Goal: Information Seeking & Learning: Learn about a topic

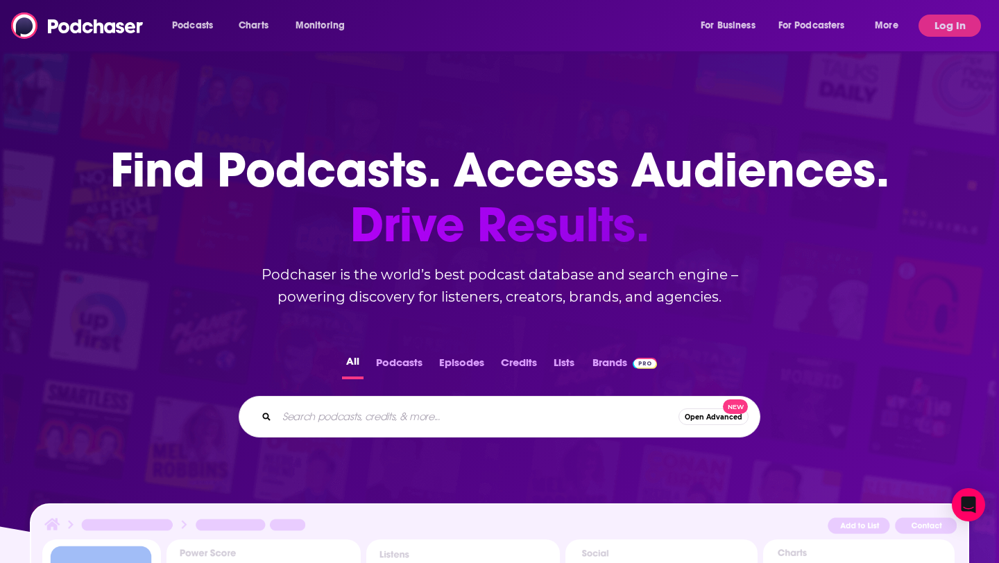
click at [369, 423] on input "Search podcasts, credits, & more..." at bounding box center [478, 417] width 402 height 22
type input "What the FinTech"
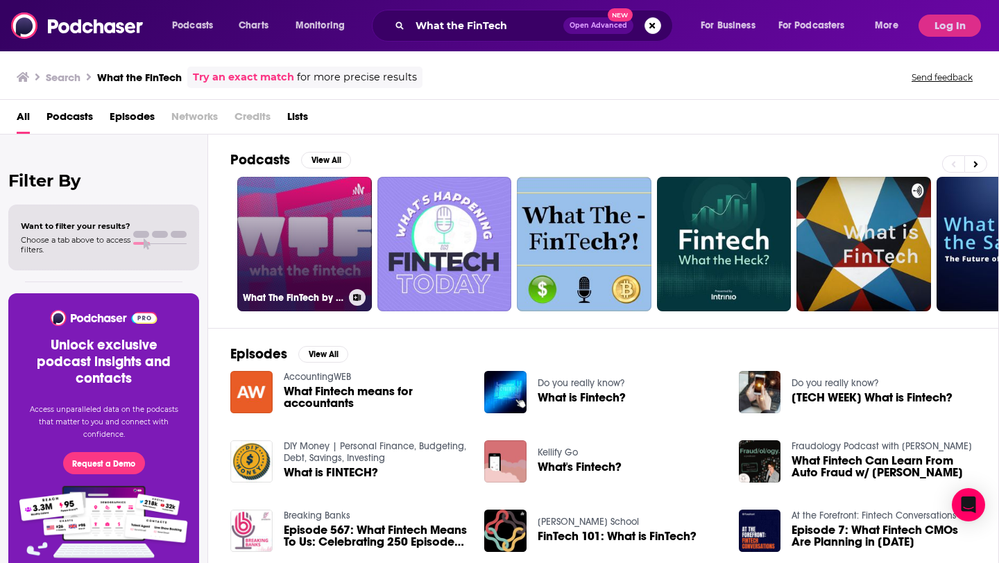
click at [307, 275] on link "What The FinTech by Medhy Souidi" at bounding box center [304, 244] width 135 height 135
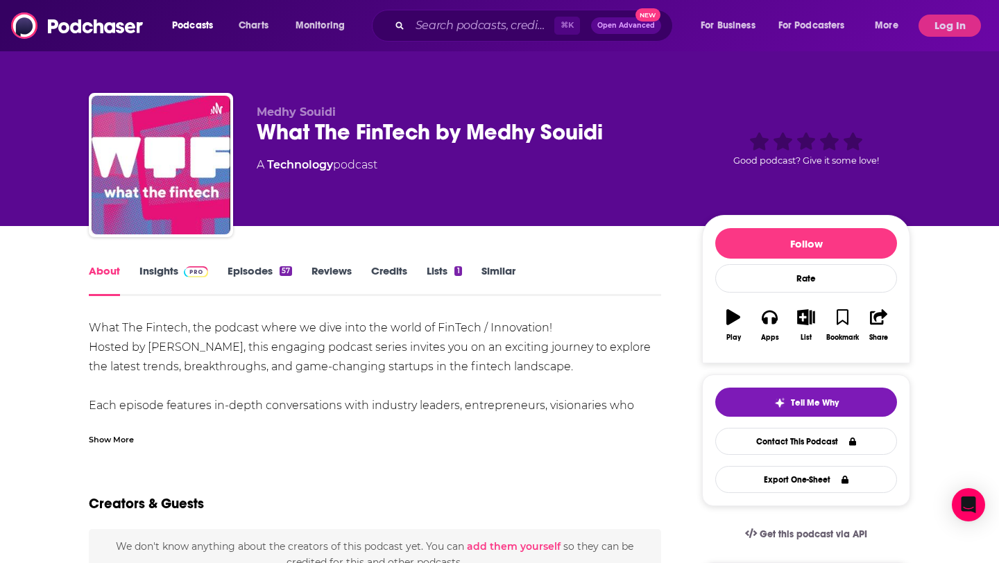
click at [167, 270] on link "Insights" at bounding box center [173, 280] width 69 height 32
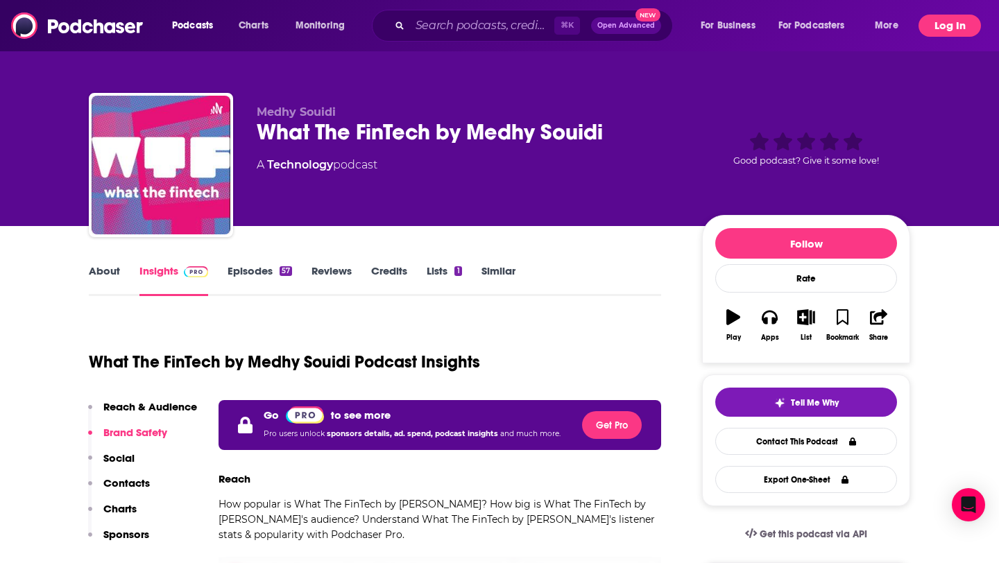
click at [953, 26] on button "Log In" at bounding box center [950, 26] width 62 height 22
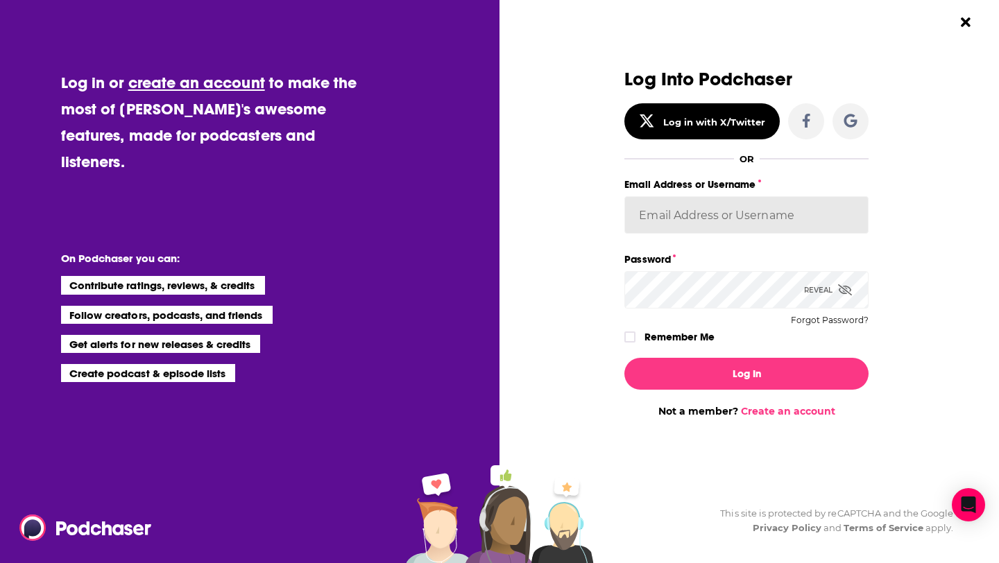
click at [661, 202] on input "Email Address or Username" at bounding box center [747, 214] width 244 height 37
paste input "melrosepr"
type input "melrosepr"
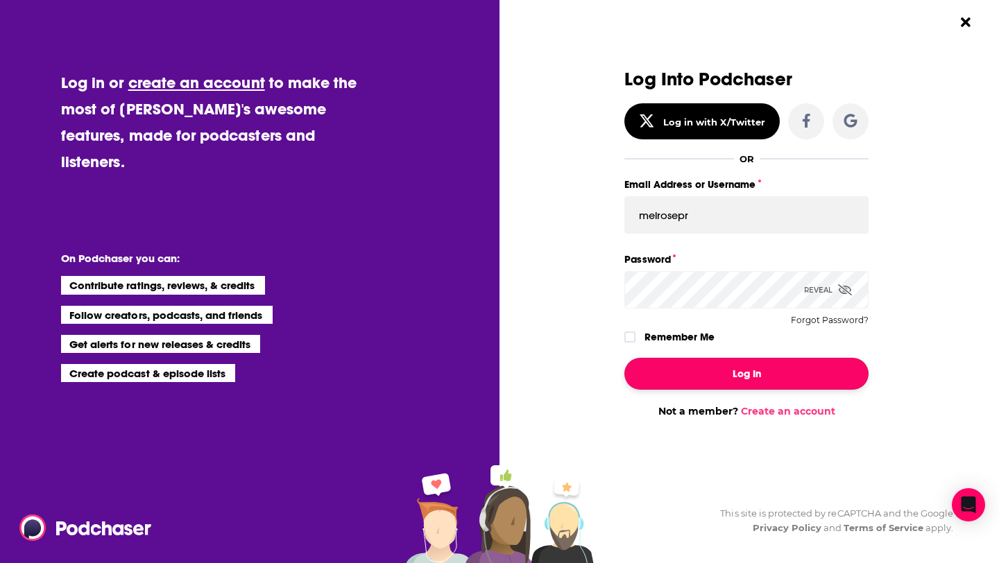
click at [668, 379] on button "Log In" at bounding box center [747, 374] width 244 height 32
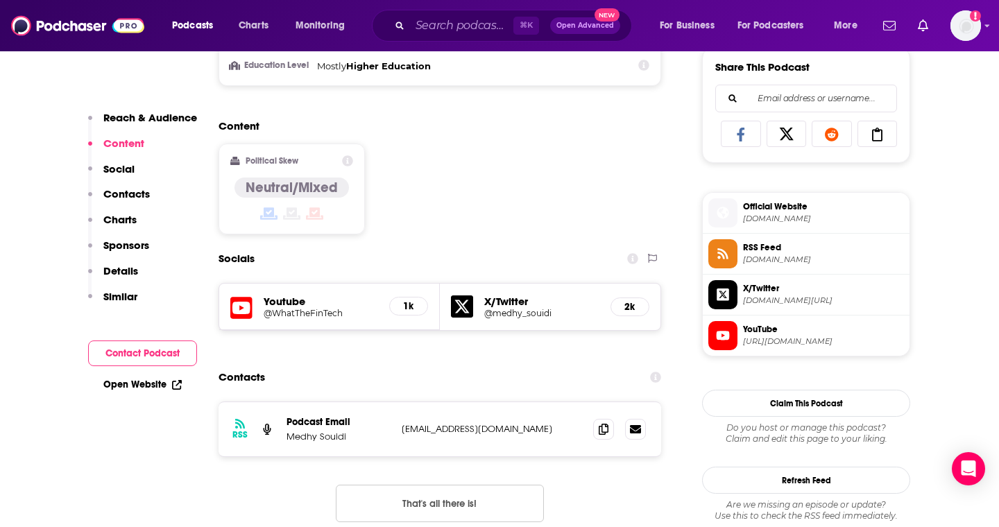
scroll to position [1130, 0]
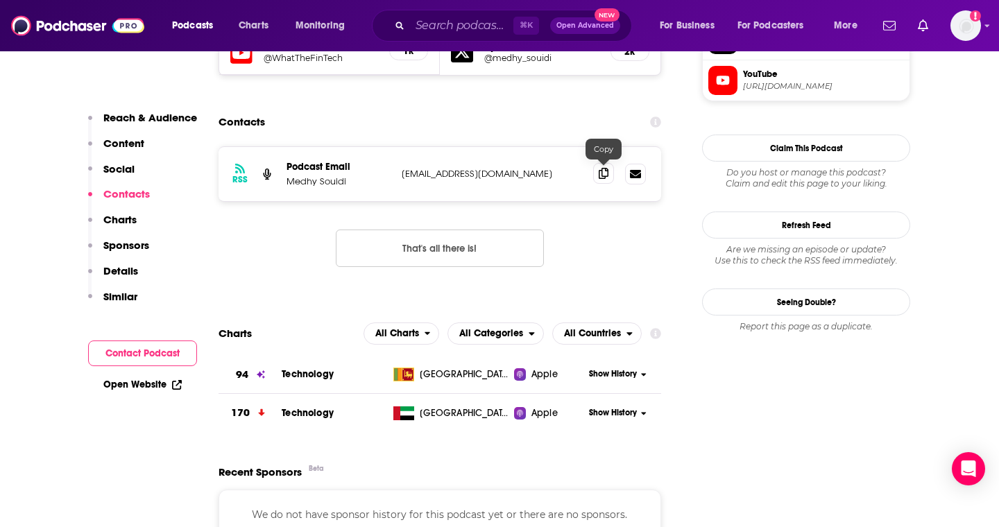
click at [604, 172] on icon at bounding box center [604, 173] width 10 height 11
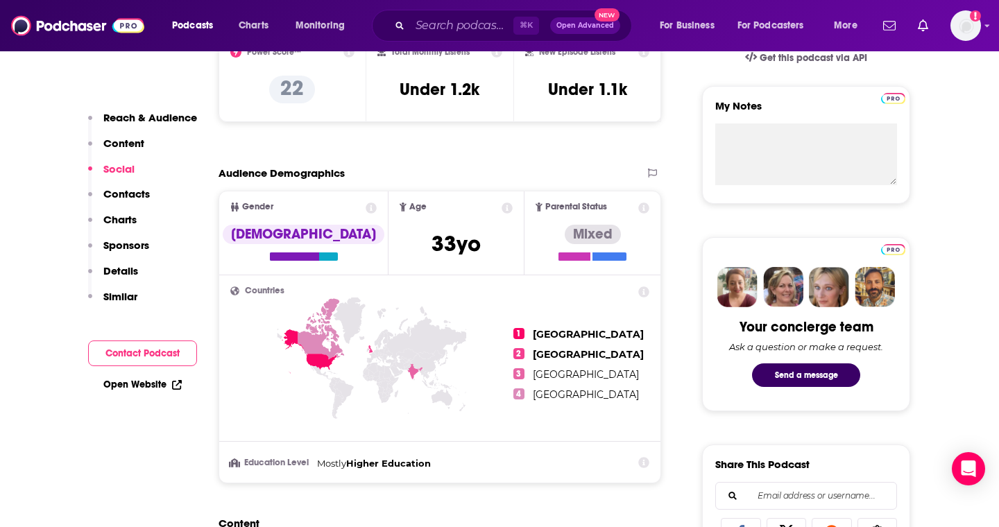
scroll to position [0, 0]
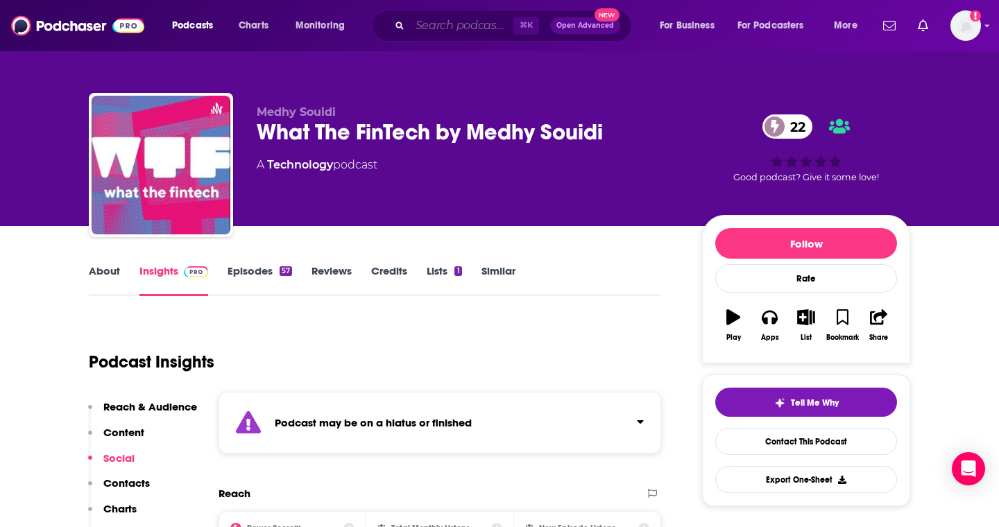
click at [458, 19] on input "Search podcasts, credits, & more..." at bounding box center [461, 26] width 103 height 22
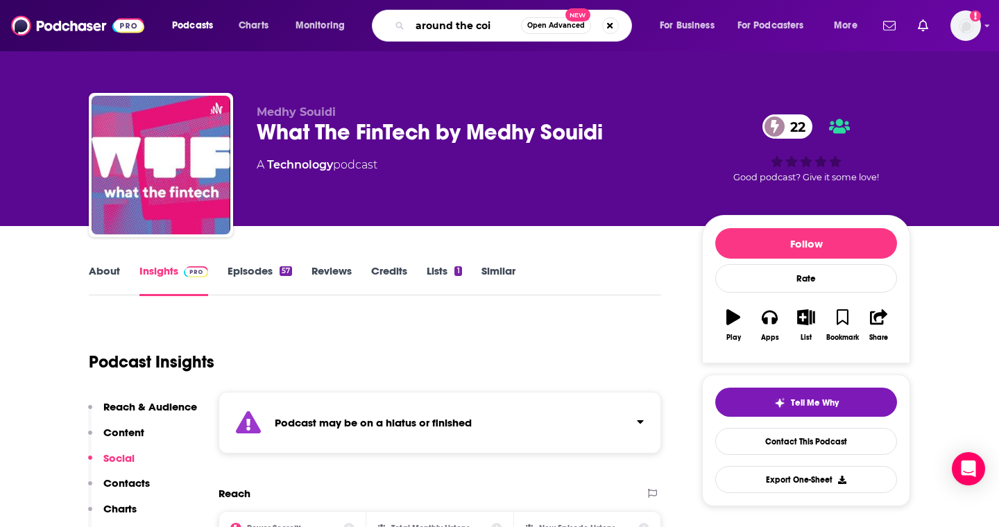
type input "around the coin"
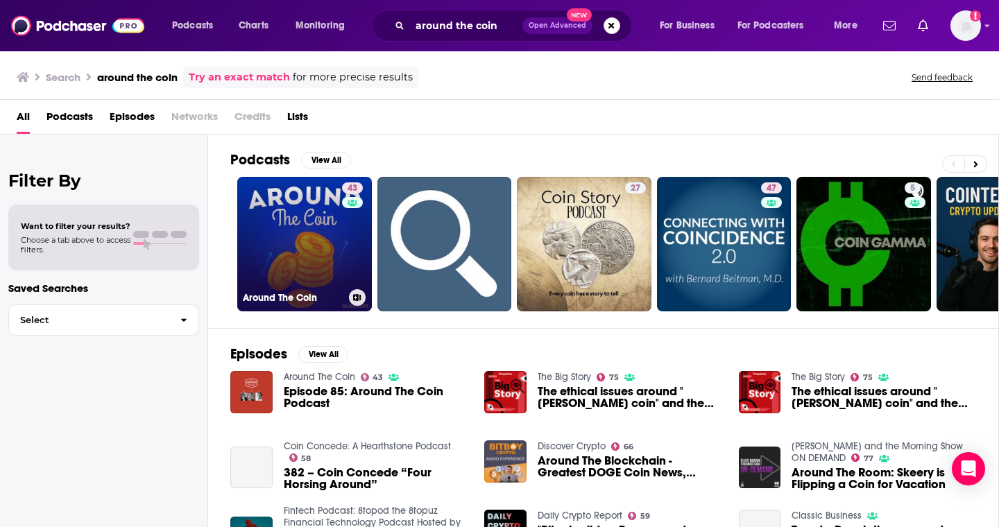
click at [300, 257] on link "43 Around The Coin" at bounding box center [304, 244] width 135 height 135
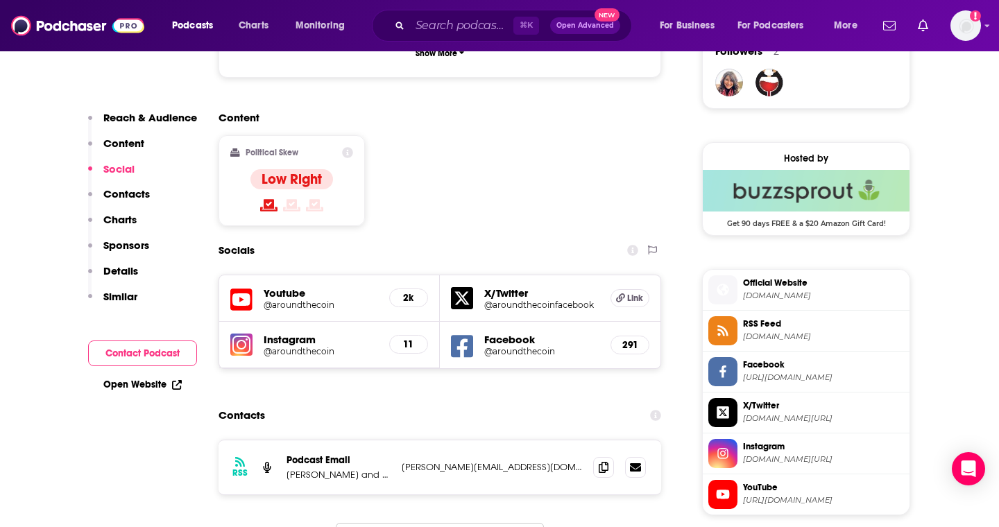
scroll to position [1101, 0]
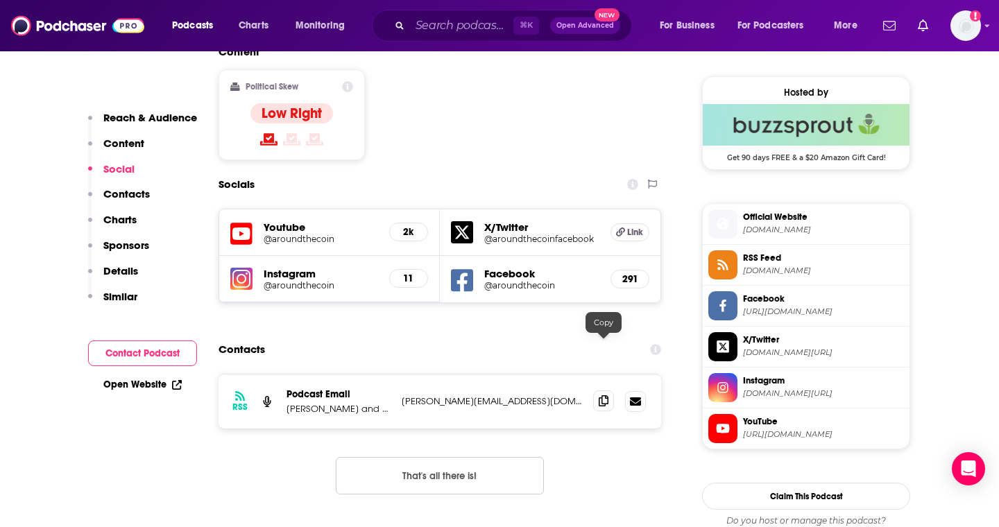
click at [602, 396] on icon at bounding box center [604, 401] width 10 height 11
click at [456, 19] on input "Search podcasts, credits, & more..." at bounding box center [461, 26] width 103 height 22
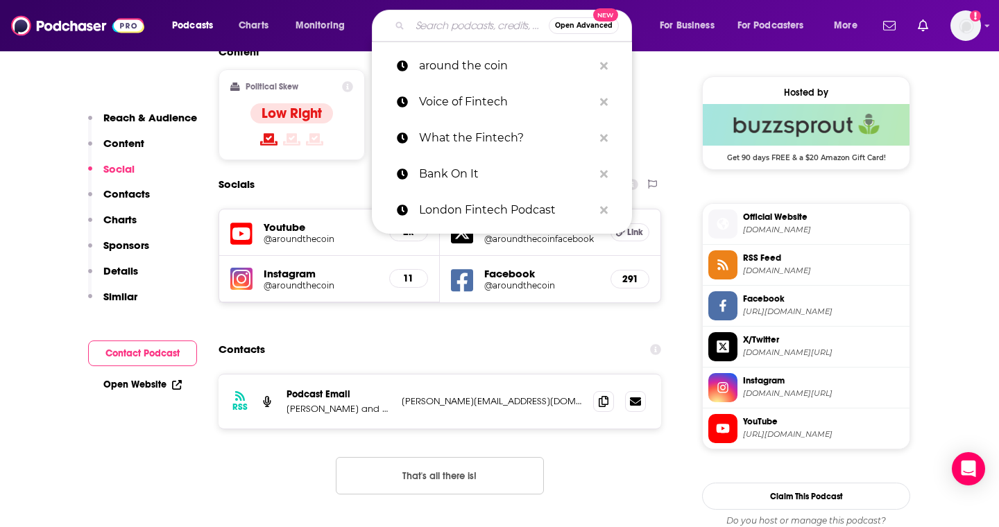
paste input "[PERSON_NAME] FinTech Podcast"
type input "[PERSON_NAME] FinTech Podcast"
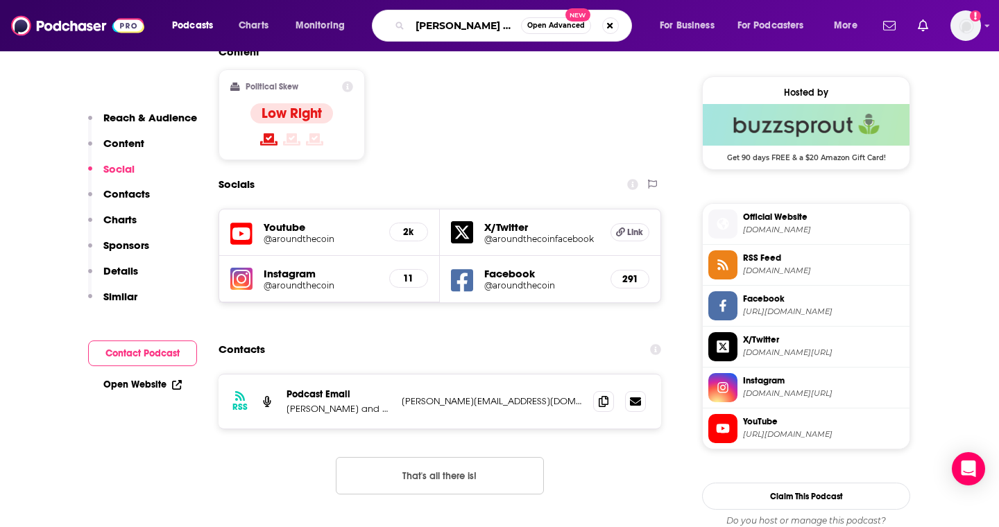
scroll to position [0, 33]
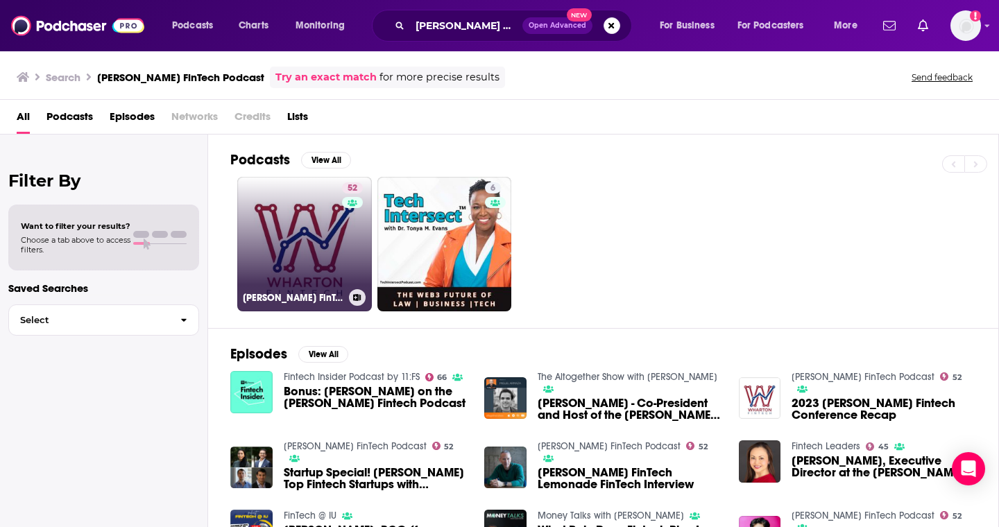
click at [301, 241] on link "52 [PERSON_NAME] FinTech Podcast" at bounding box center [304, 244] width 135 height 135
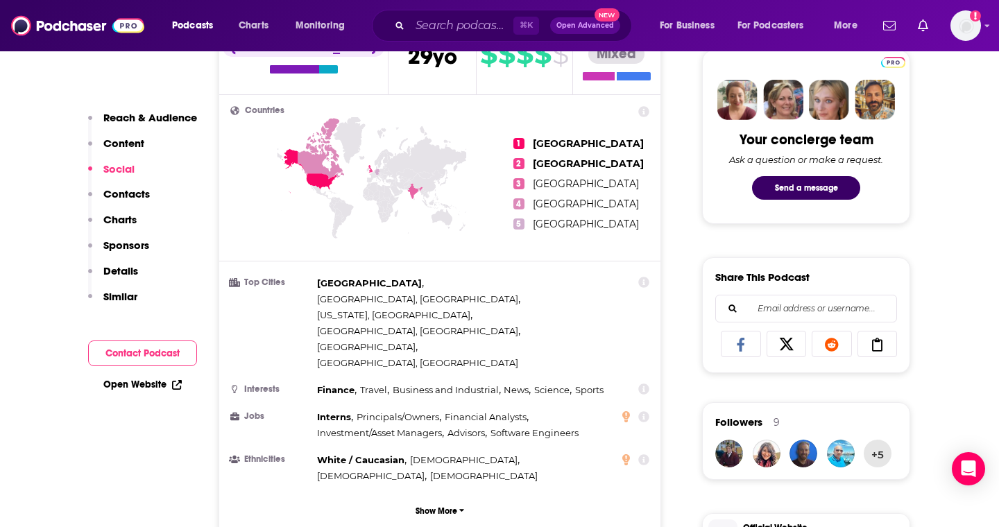
scroll to position [1068, 0]
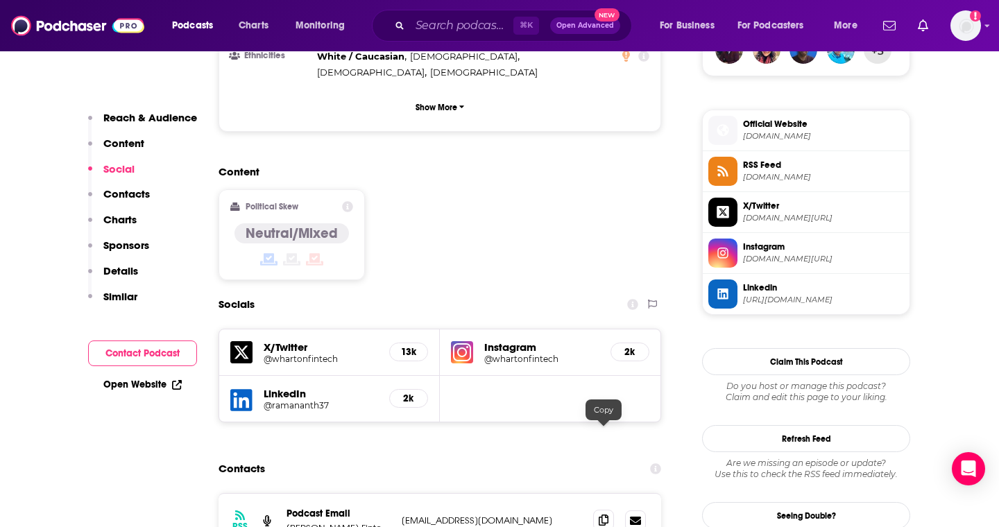
click at [604, 515] on icon at bounding box center [604, 520] width 10 height 11
click at [420, 23] on input "Search podcasts, credits, & more..." at bounding box center [461, 26] width 103 height 22
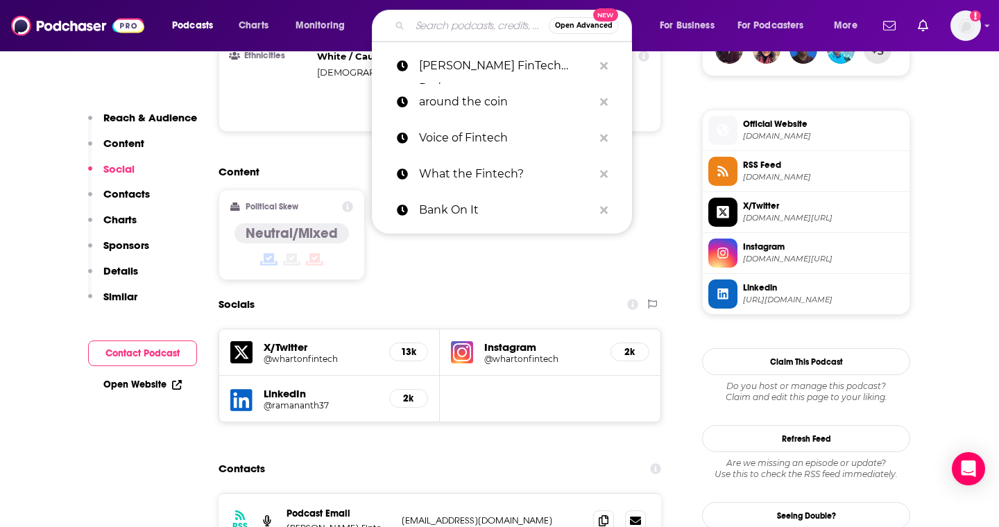
paste input "Crypto Coin Show"
type input "Crypto Coin Show"
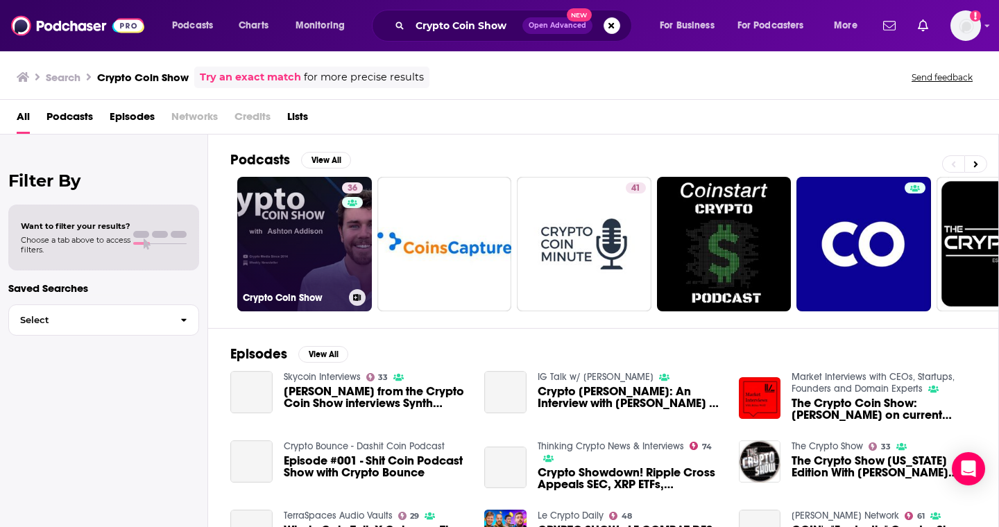
click at [269, 230] on link "36 Crypto Coin Show" at bounding box center [304, 244] width 135 height 135
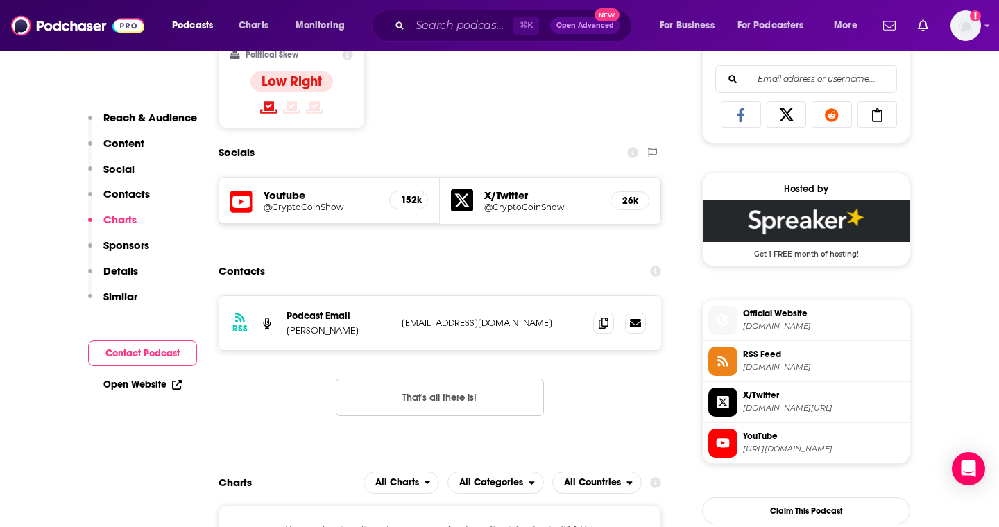
scroll to position [1201, 0]
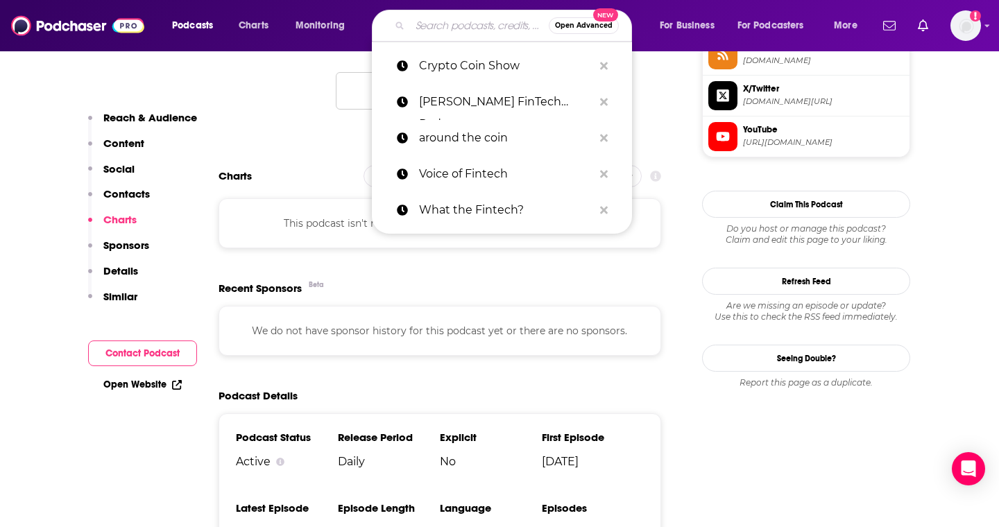
click at [446, 23] on input "Search podcasts, credits, & more..." at bounding box center [479, 26] width 139 height 22
click at [444, 67] on p "Crypto Coin Show" at bounding box center [506, 66] width 174 height 36
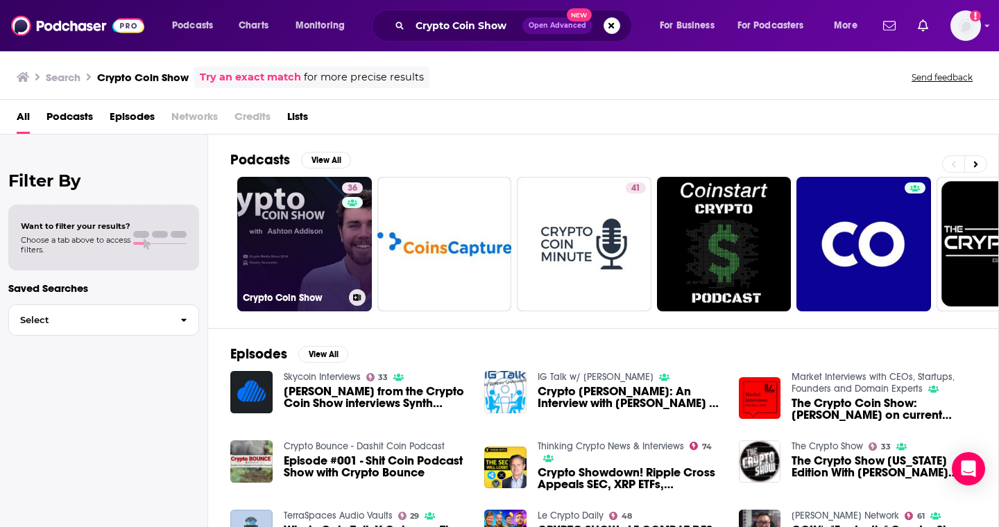
click at [287, 226] on link "36 Crypto Coin Show" at bounding box center [304, 244] width 135 height 135
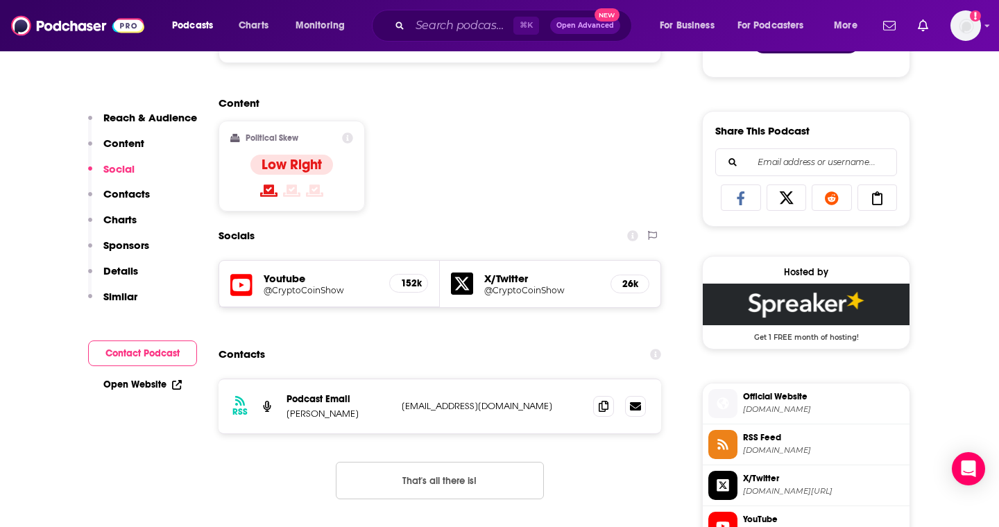
scroll to position [929, 0]
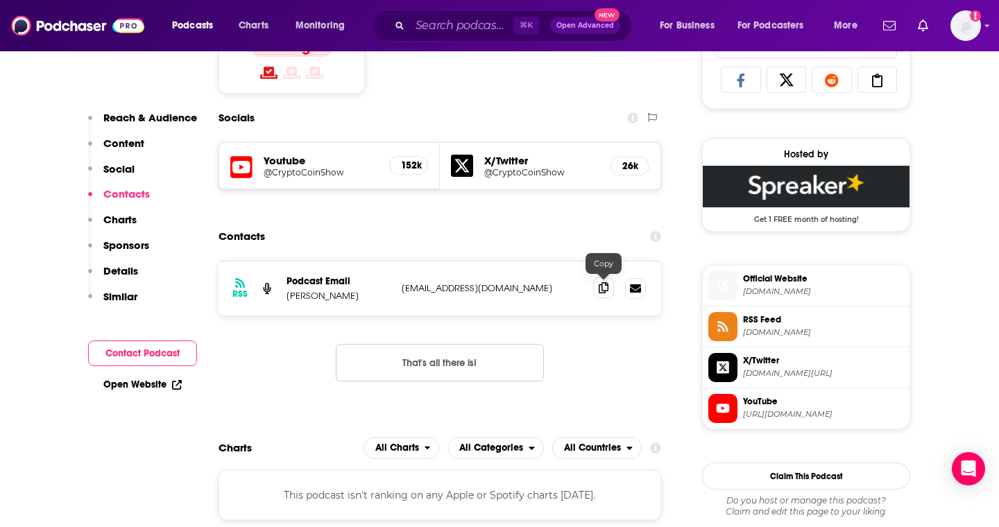
click at [603, 285] on icon at bounding box center [604, 287] width 10 height 11
click at [434, 24] on input "Search podcasts, credits, & more..." at bounding box center [461, 26] width 103 height 22
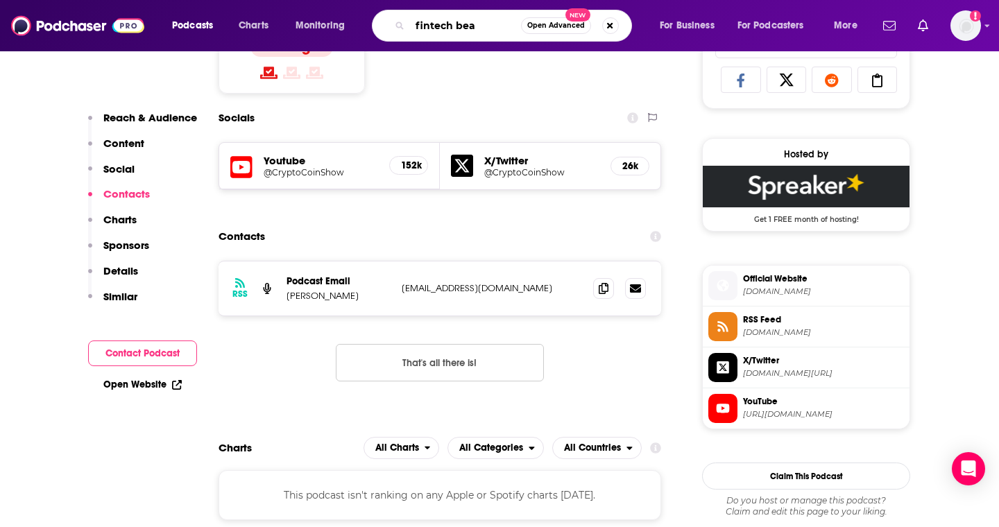
type input "fintech beat"
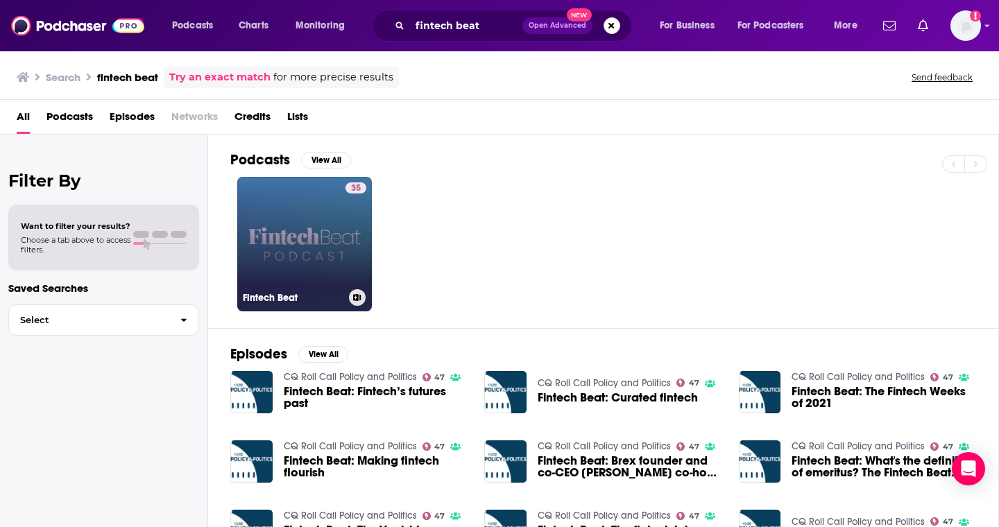
click at [294, 225] on link "35 Fintech Beat" at bounding box center [304, 244] width 135 height 135
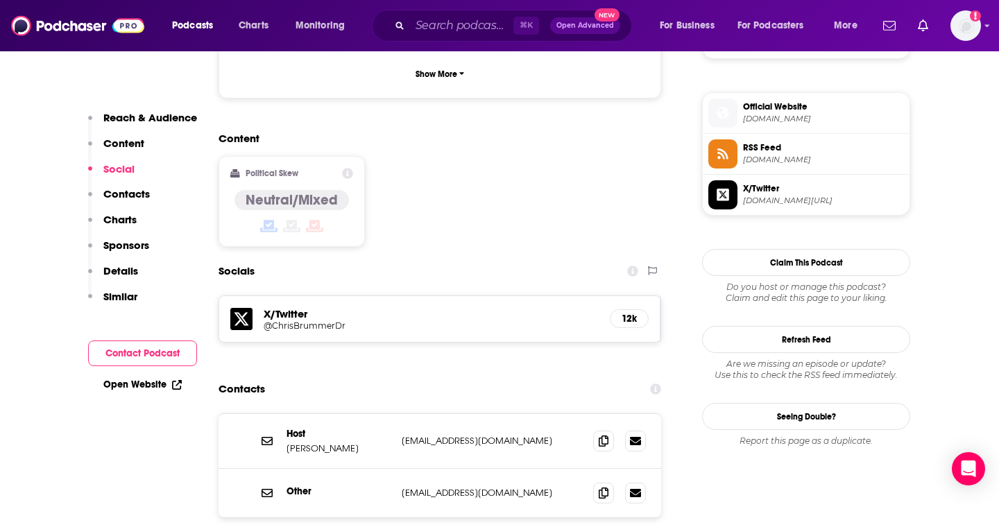
scroll to position [1086, 0]
click at [600, 434] on icon at bounding box center [604, 439] width 10 height 11
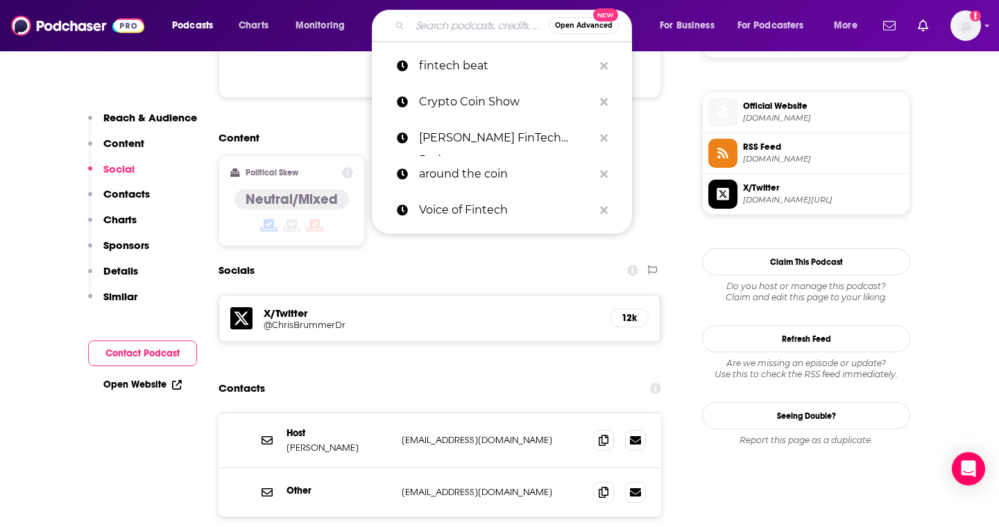
click at [424, 28] on input "Search podcasts, credits, & more..." at bounding box center [479, 26] width 139 height 22
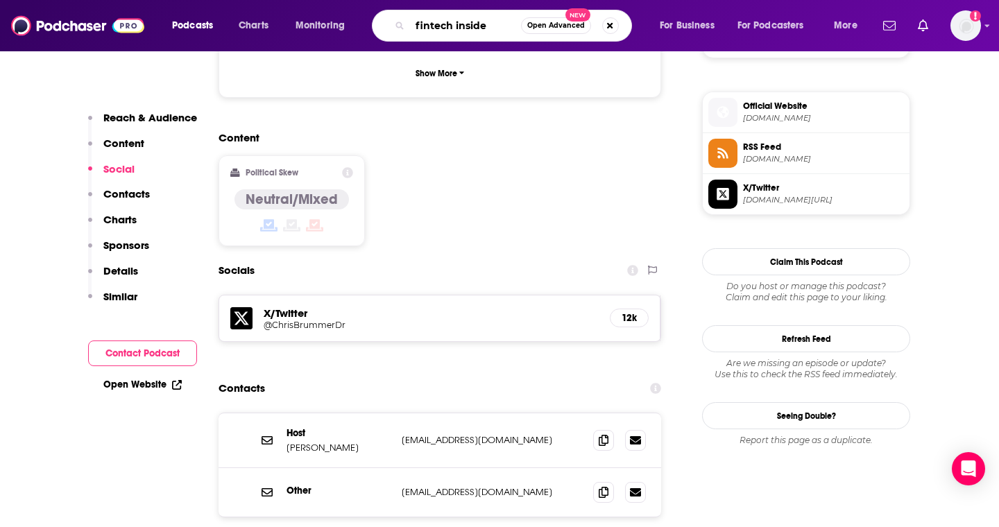
type input "fintech insider"
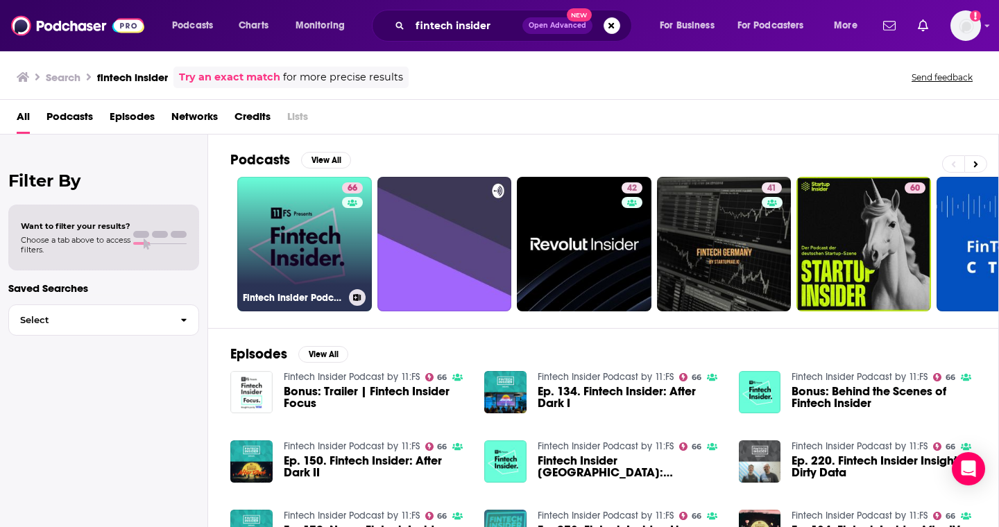
click at [301, 243] on link "66 Fintech Insider Podcast by 11:FS" at bounding box center [304, 244] width 135 height 135
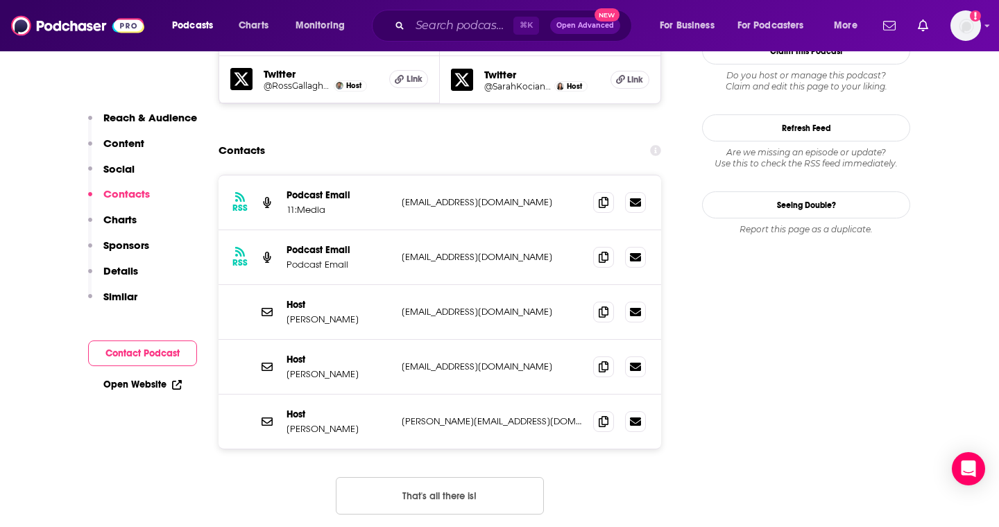
scroll to position [1375, 0]
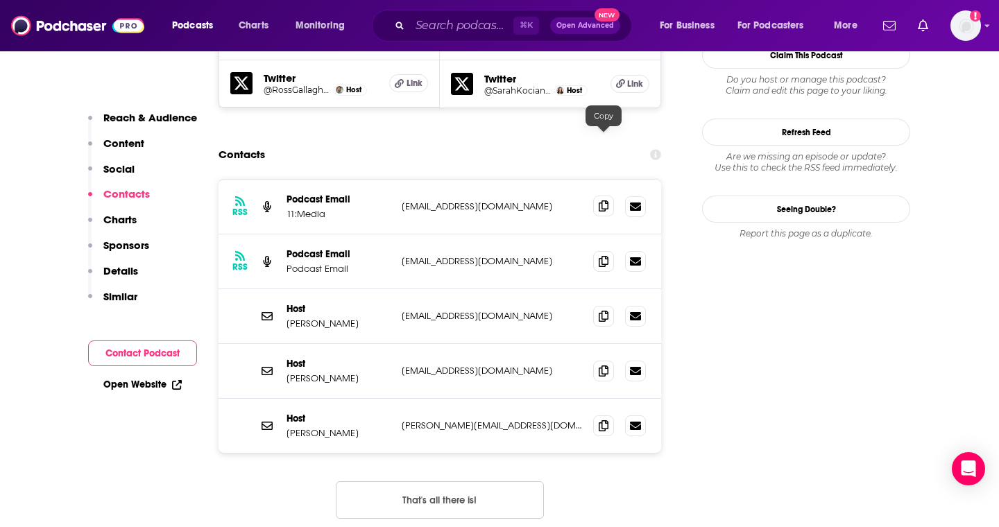
click at [604, 201] on icon at bounding box center [604, 206] width 10 height 11
